Goal: Find contact information: Find contact information

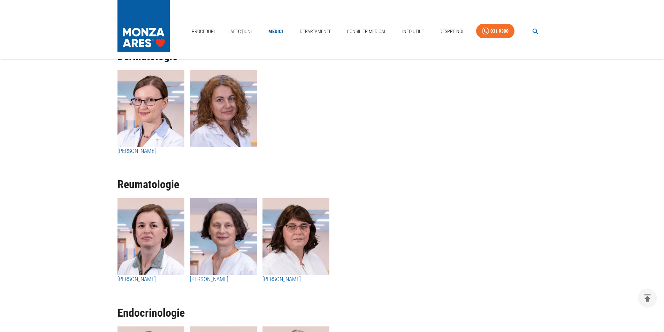
scroll to position [3278, 0]
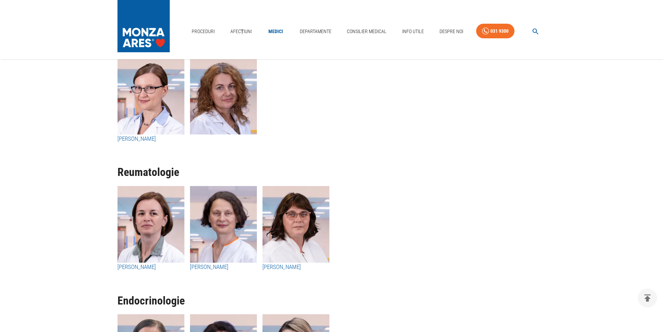
click at [283, 267] on h3 "[PERSON_NAME]" at bounding box center [296, 267] width 67 height 9
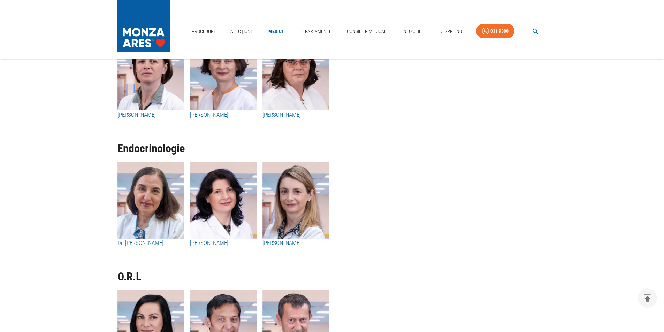
scroll to position [3557, 0]
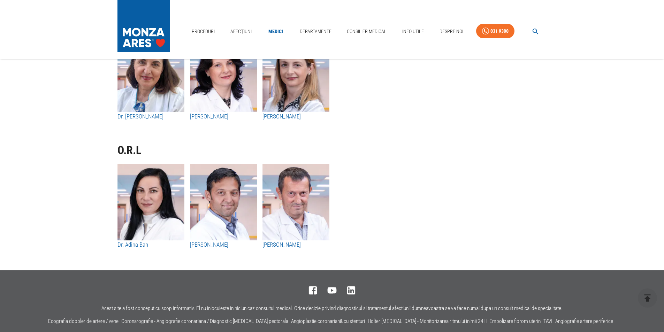
click at [202, 244] on h3 "[PERSON_NAME]" at bounding box center [223, 245] width 67 height 9
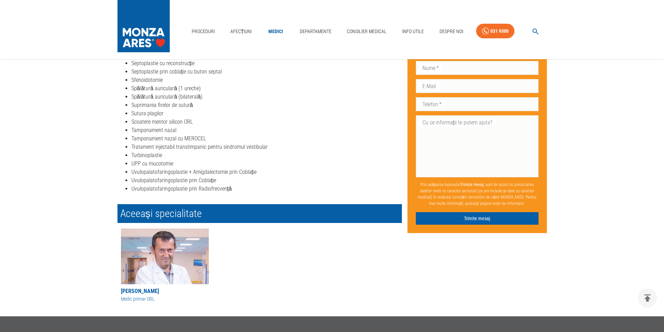
scroll to position [907, 0]
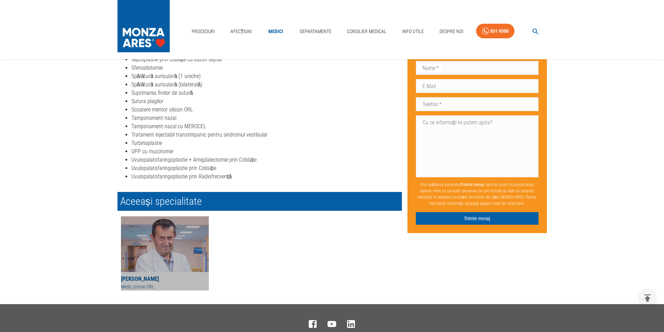
click at [137, 278] on div "[PERSON_NAME]" at bounding box center [165, 279] width 88 height 8
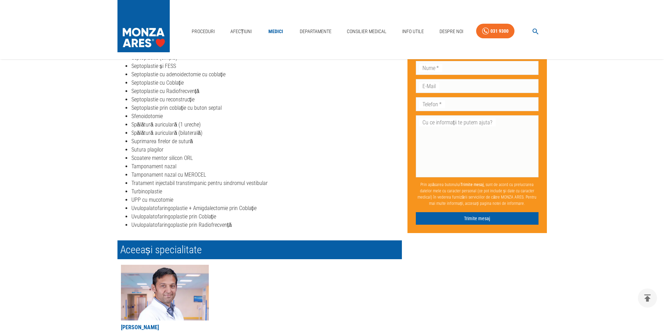
scroll to position [907, 0]
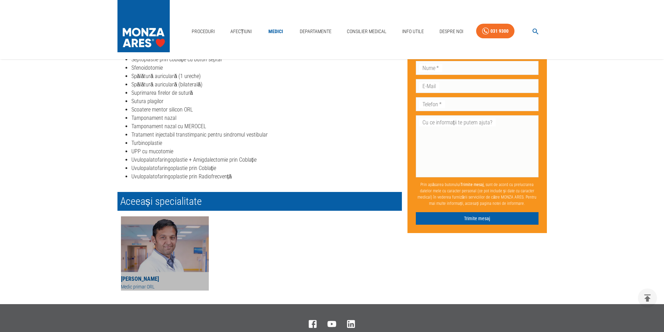
click at [145, 280] on div "[PERSON_NAME]" at bounding box center [165, 279] width 88 height 8
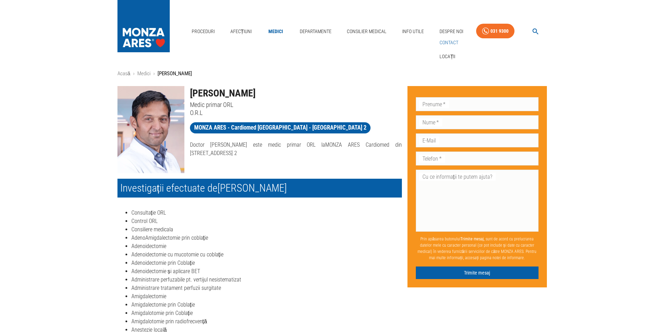
click at [447, 43] on link "Contact" at bounding box center [449, 43] width 22 height 12
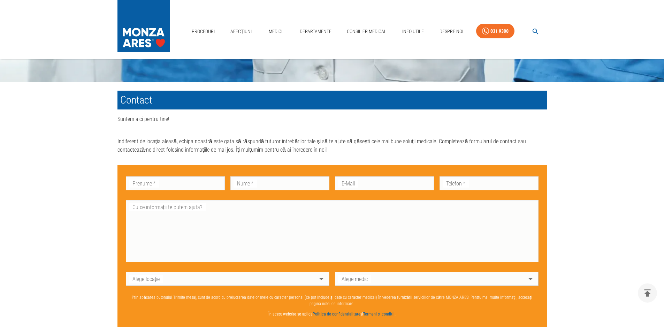
scroll to position [375, 0]
